Goal: Navigation & Orientation: Find specific page/section

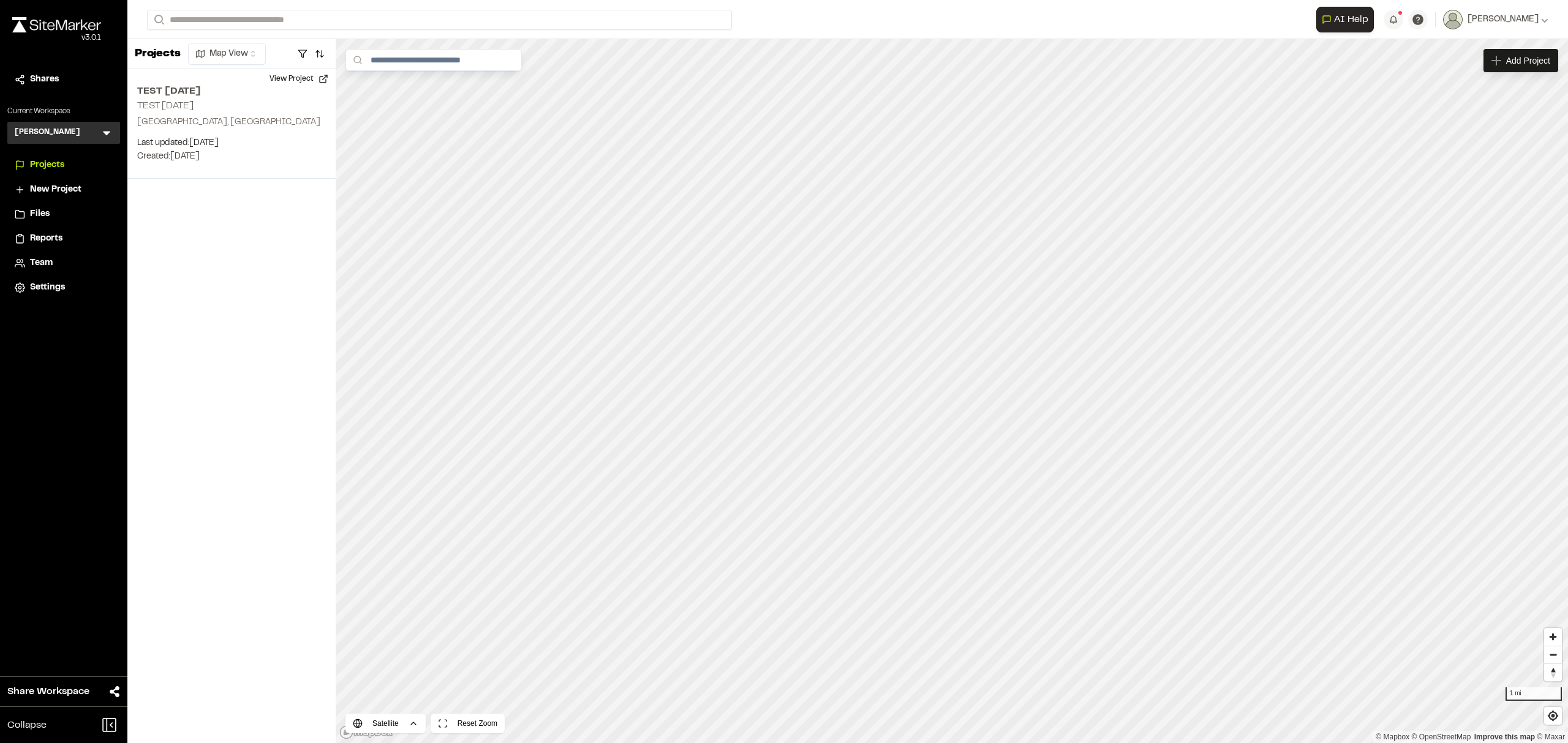
click at [58, 214] on div "Files" at bounding box center [71, 214] width 83 height 14
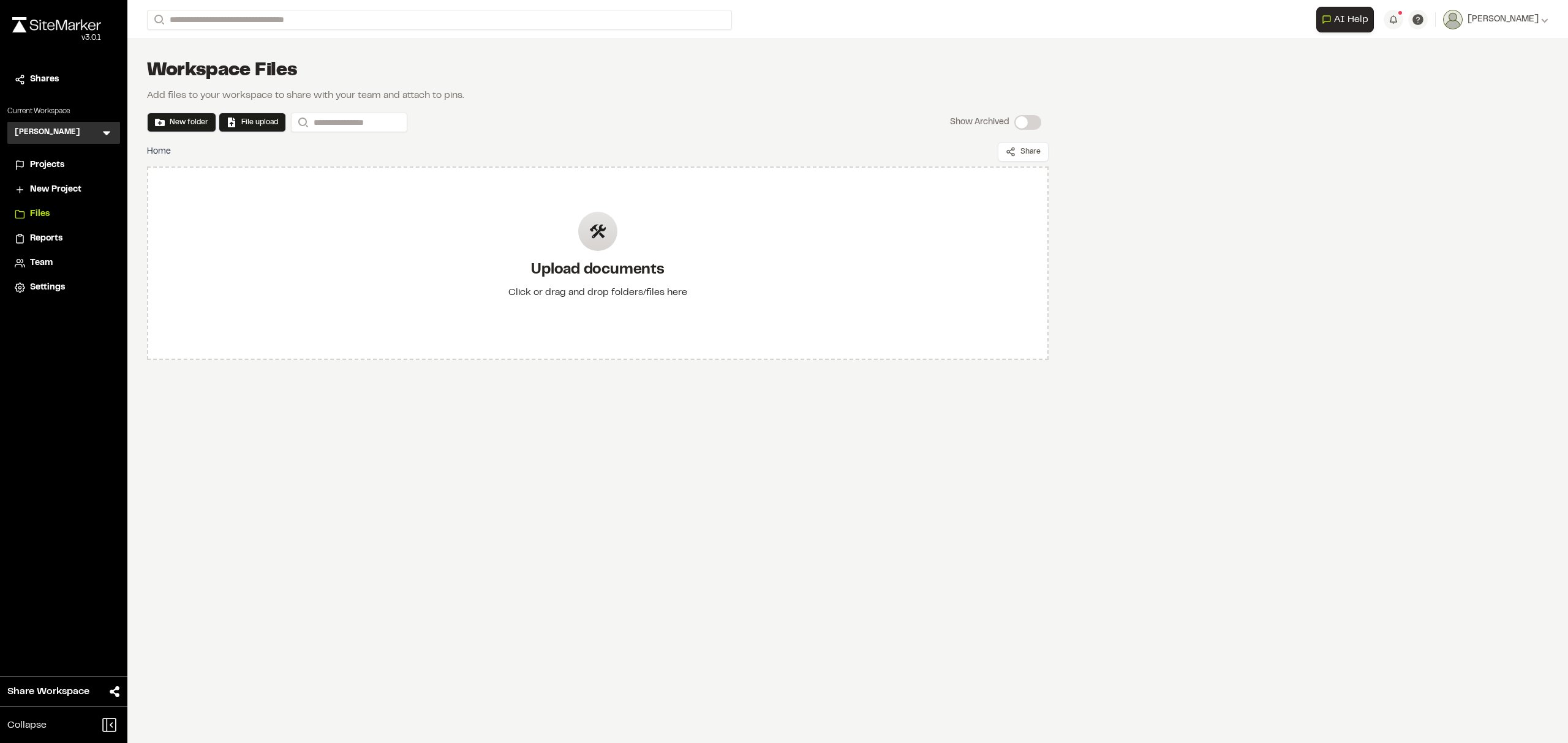
click at [97, 125] on div "[PERSON_NAME] KB Menu" at bounding box center [63, 133] width 113 height 22
click at [108, 136] on icon at bounding box center [106, 133] width 12 height 12
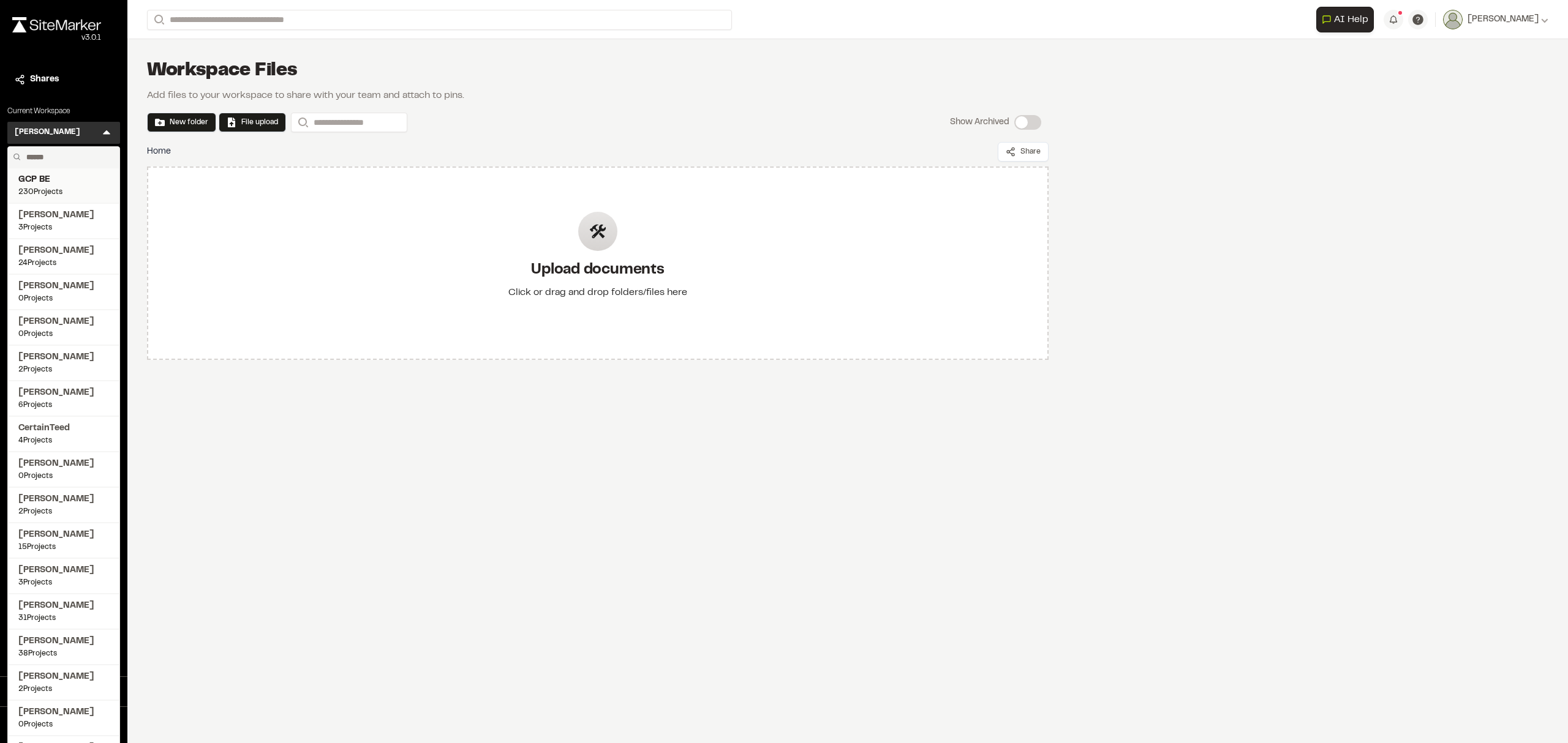
click at [57, 189] on span "230 Projects" at bounding box center [63, 192] width 91 height 11
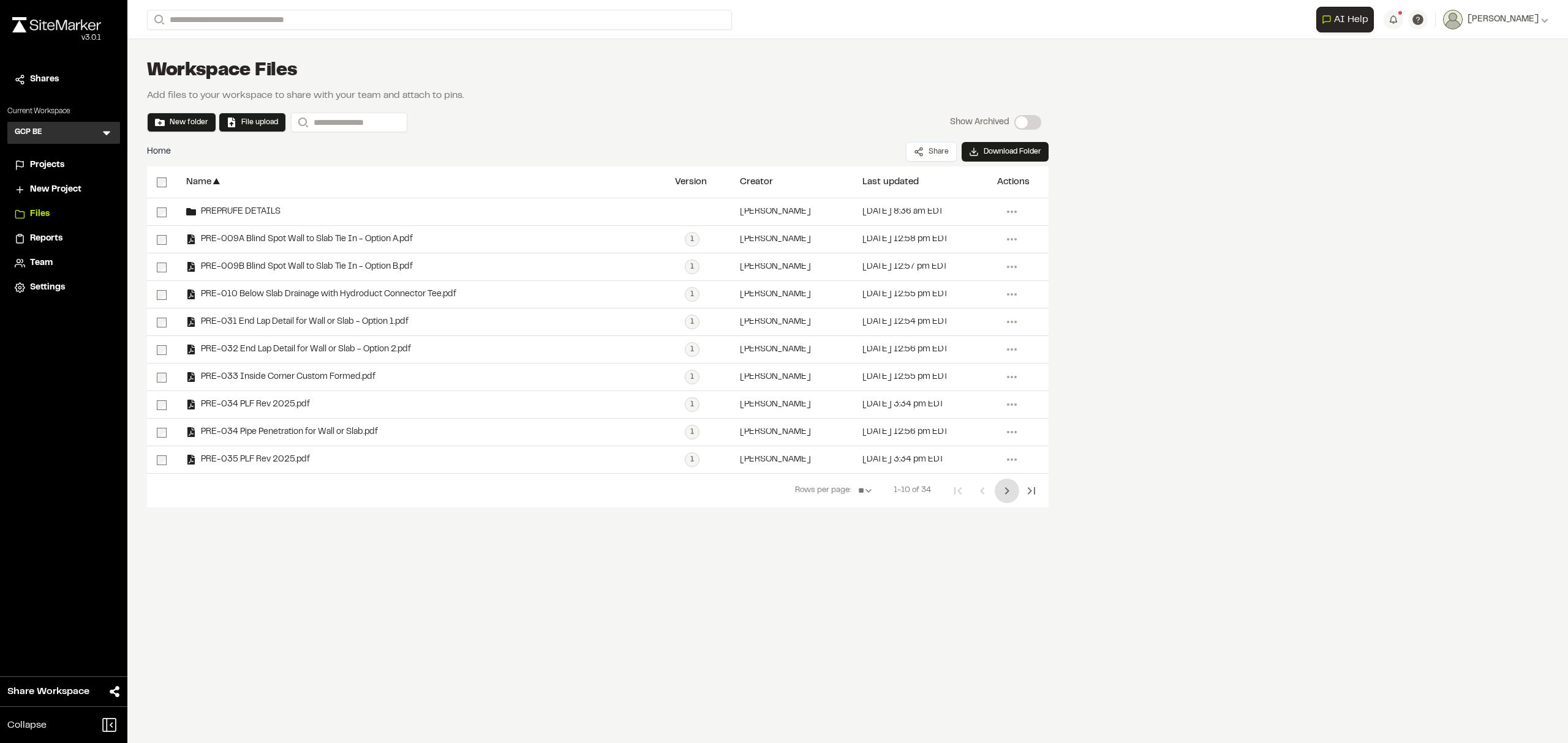
click at [1006, 494] on icon "Next Page" at bounding box center [1007, 491] width 4 height 7
